Goal: Information Seeking & Learning: Understand process/instructions

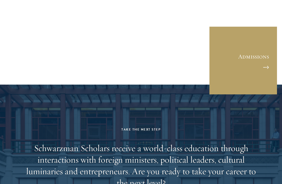
scroll to position [1381, 0]
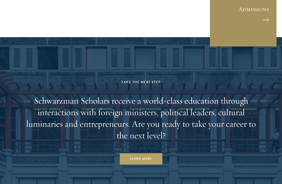
click at [230, 25] on link "Admissions" at bounding box center [244, 13] width 68 height 68
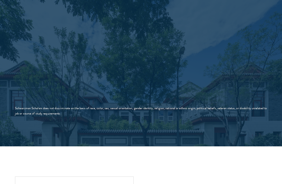
scroll to position [876, 0]
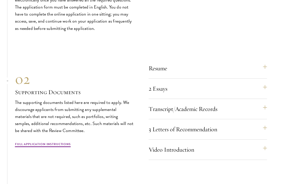
click at [149, 121] on div "Resume A current version of your resume or CV (maximum 2 pages). 2 Essays The t…" at bounding box center [208, 110] width 119 height 97
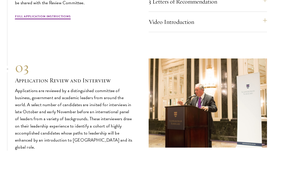
scroll to position [1594, 0]
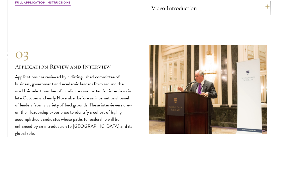
click at [159, 11] on button "Video Introduction" at bounding box center [210, 8] width 119 height 12
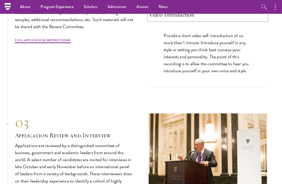
scroll to position [1562, 0]
